Goal: Task Accomplishment & Management: Use online tool/utility

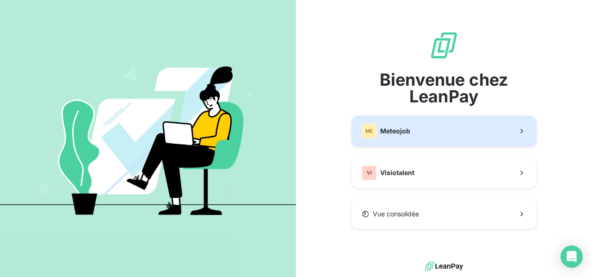
click at [437, 136] on button "ME Meteojob" at bounding box center [444, 131] width 185 height 31
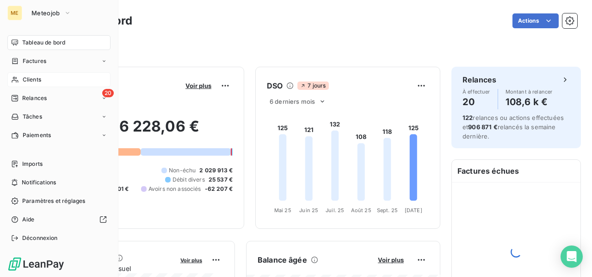
click at [35, 81] on span "Clients" at bounding box center [32, 79] width 19 height 8
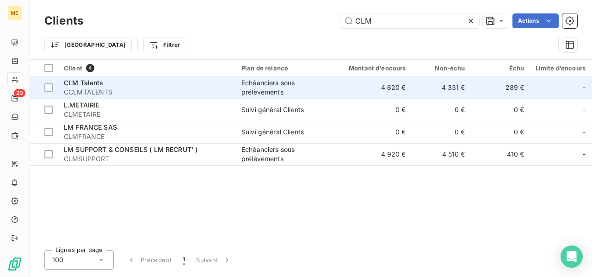
type input "CLM"
click at [272, 88] on div "Echéanciers sous prélèvements" at bounding box center [284, 87] width 85 height 19
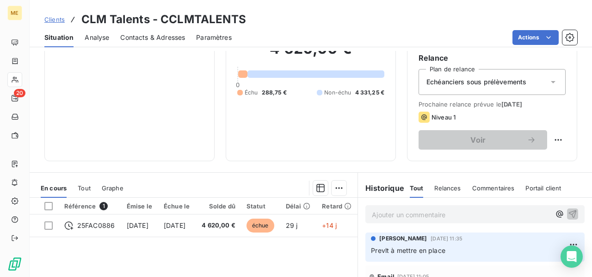
scroll to position [139, 0]
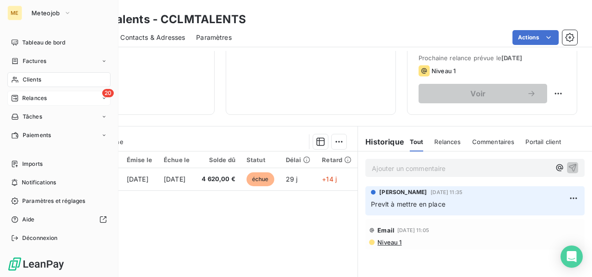
click at [28, 101] on span "Relances" at bounding box center [34, 98] width 25 height 8
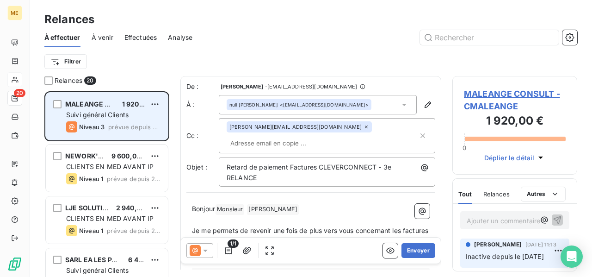
scroll to position [46, 0]
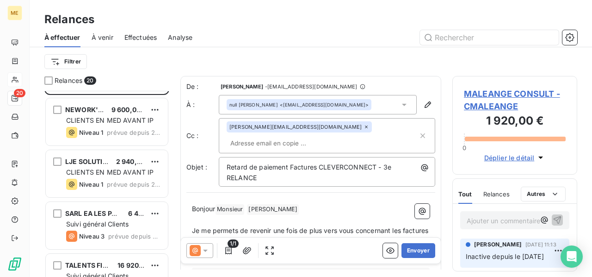
click at [497, 95] on span "MALEANGE CONSULT - CMALEANGE" at bounding box center [515, 99] width 102 height 25
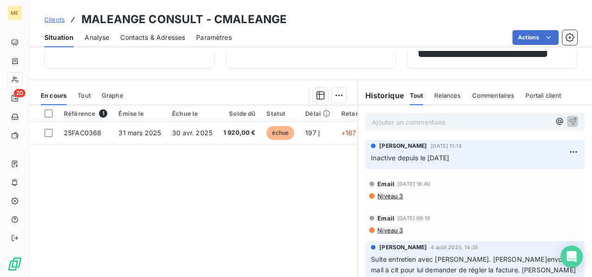
scroll to position [218, 0]
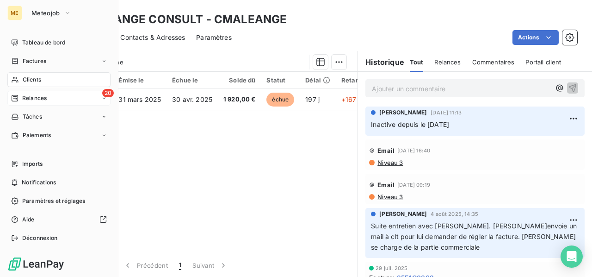
click at [33, 98] on span "Relances" at bounding box center [34, 98] width 25 height 8
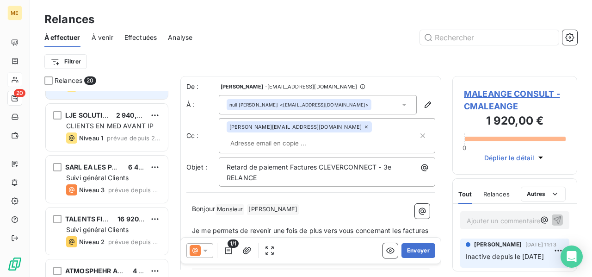
scroll to position [139, 0]
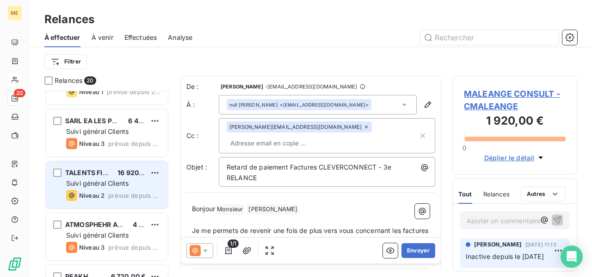
click at [118, 179] on div "Suivi général Clients" at bounding box center [113, 183] width 94 height 9
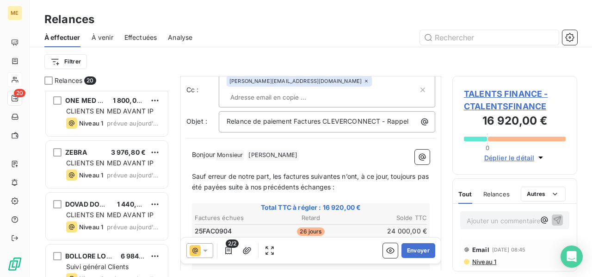
scroll to position [851, 0]
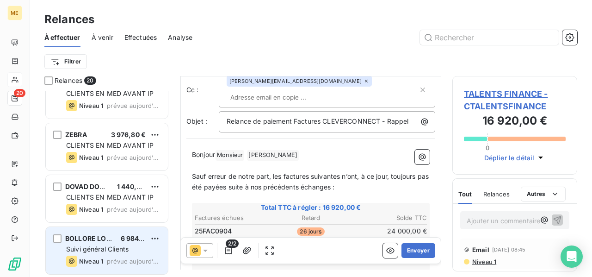
click at [137, 249] on div "Suivi général Clients" at bounding box center [113, 248] width 94 height 9
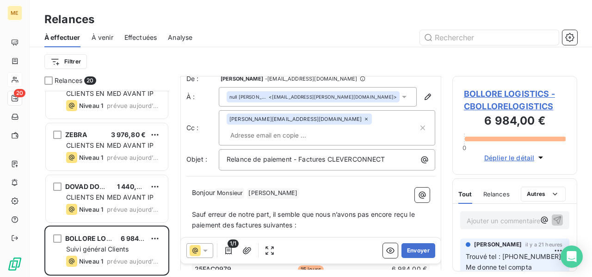
click at [509, 91] on span "BOLLORE LOGISTICS - CBOLLORELOGISTICS" at bounding box center [515, 99] width 102 height 25
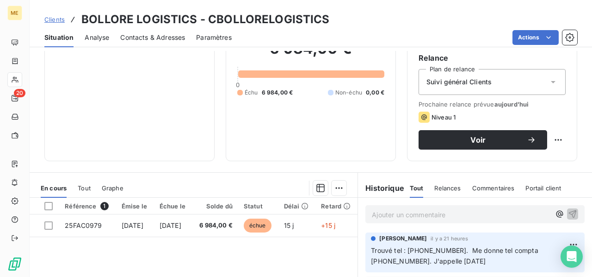
scroll to position [139, 0]
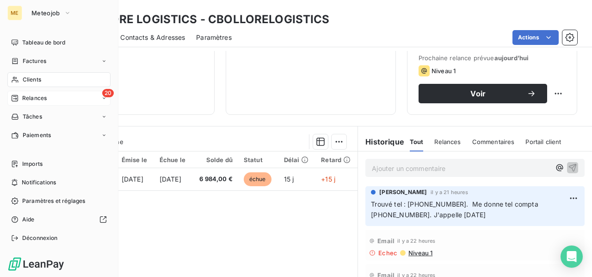
click at [40, 97] on span "Relances" at bounding box center [34, 98] width 25 height 8
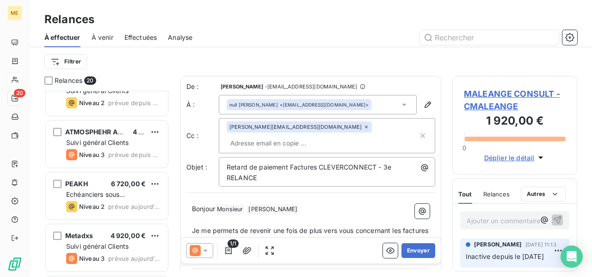
scroll to position [278, 0]
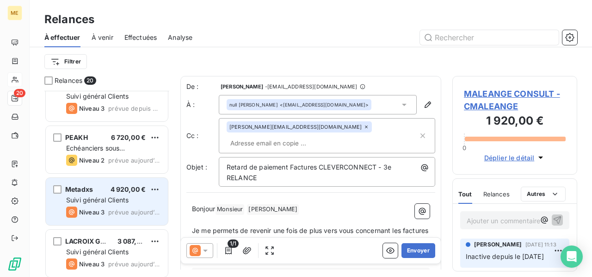
click at [148, 198] on div "Suivi général Clients" at bounding box center [113, 199] width 94 height 9
